Goal: Contribute content: Add original content to the website for others to see

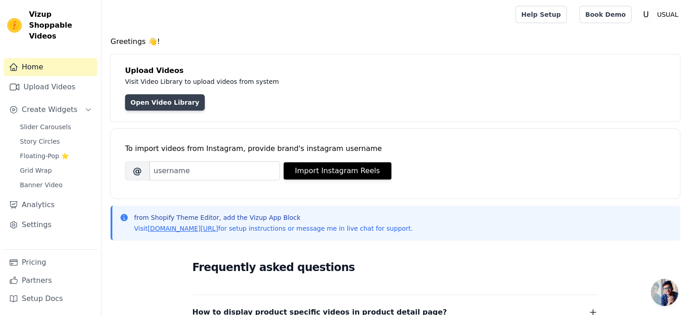
click at [147, 96] on link "Open Video Library" at bounding box center [165, 102] width 80 height 16
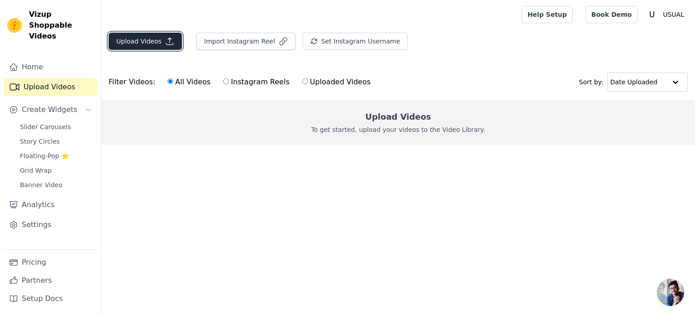
click at [172, 45] on button "Upload Videos" at bounding box center [145, 41] width 73 height 17
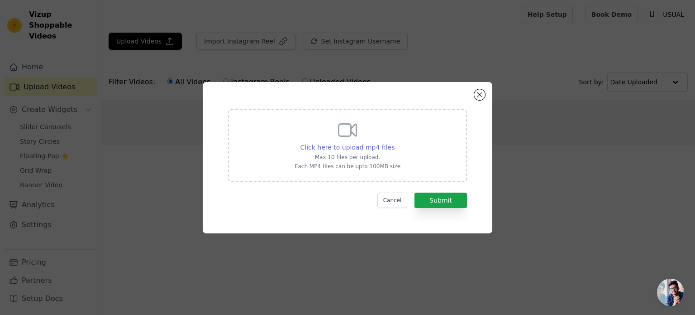
click at [326, 146] on span "Click here to upload mp4 files" at bounding box center [348, 147] width 95 height 7
click at [394, 143] on input "Click here to upload mp4 files Max 10 files per upload. Each MP4 files can be u…" at bounding box center [394, 142] width 0 height 0
type input "C:\fakepath\[DEMOGRAPHIC_DATA] BAG PACKING model 1.mp4"
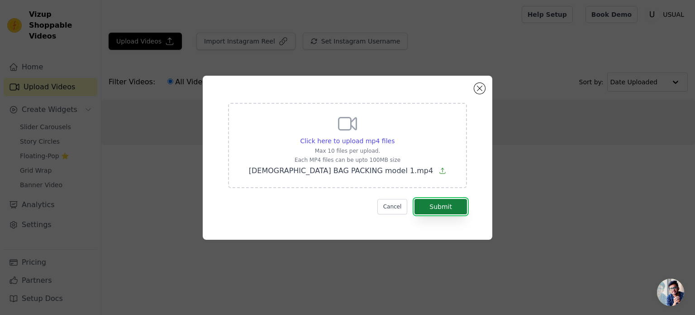
click at [442, 210] on button "Submit" at bounding box center [441, 206] width 53 height 15
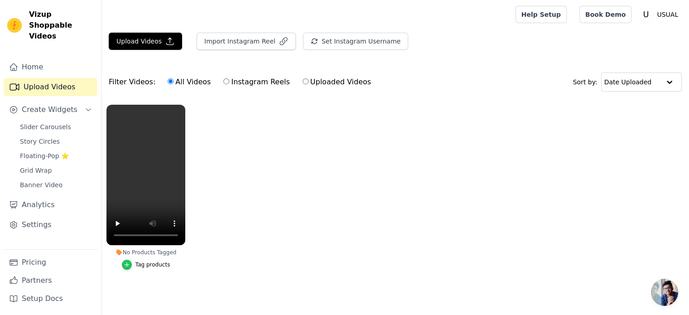
click at [128, 261] on icon "button" at bounding box center [127, 264] width 6 height 6
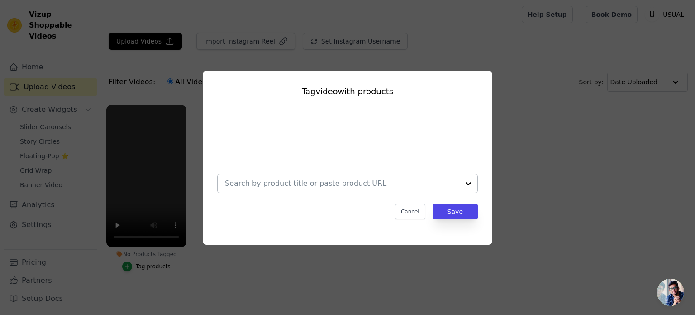
click at [354, 184] on input "No Products Tagged Tag video with products Cancel Save Tag products" at bounding box center [342, 183] width 235 height 9
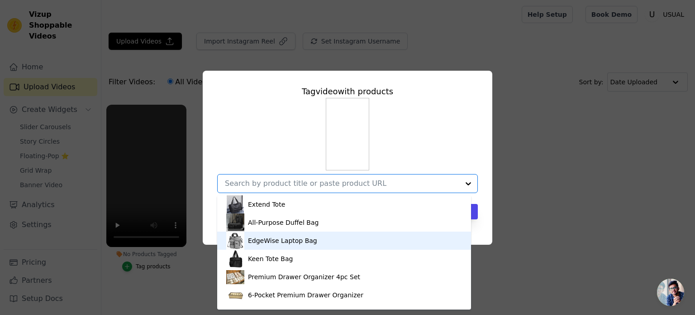
click at [302, 235] on div "EdgeWise Laptop Bag" at bounding box center [344, 240] width 236 height 18
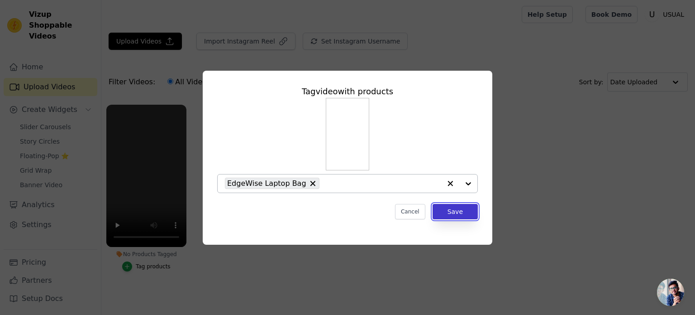
click at [453, 215] on button "Save" at bounding box center [455, 211] width 45 height 15
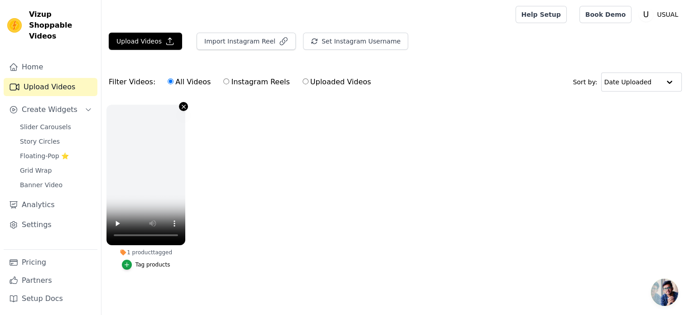
click at [184, 104] on icon "button" at bounding box center [183, 106] width 7 height 7
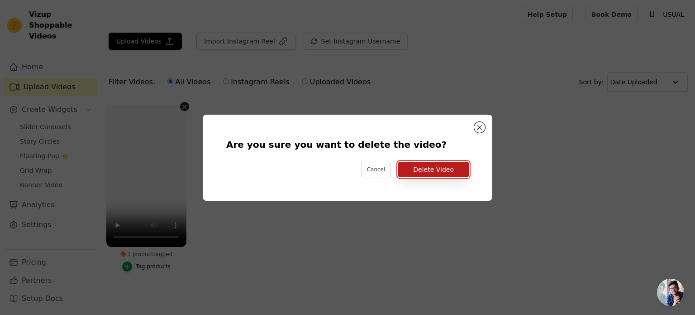
click at [431, 170] on button "Delete Video" at bounding box center [433, 169] width 71 height 15
